Goal: Navigation & Orientation: Find specific page/section

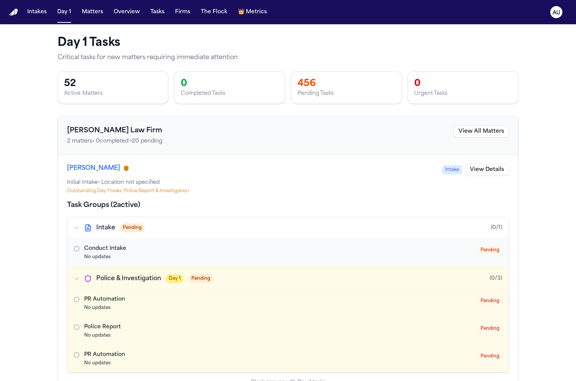
click at [160, 15] on button "Tasks" at bounding box center [158, 12] width 20 height 14
